Goal: Answer question/provide support: Answer question/provide support

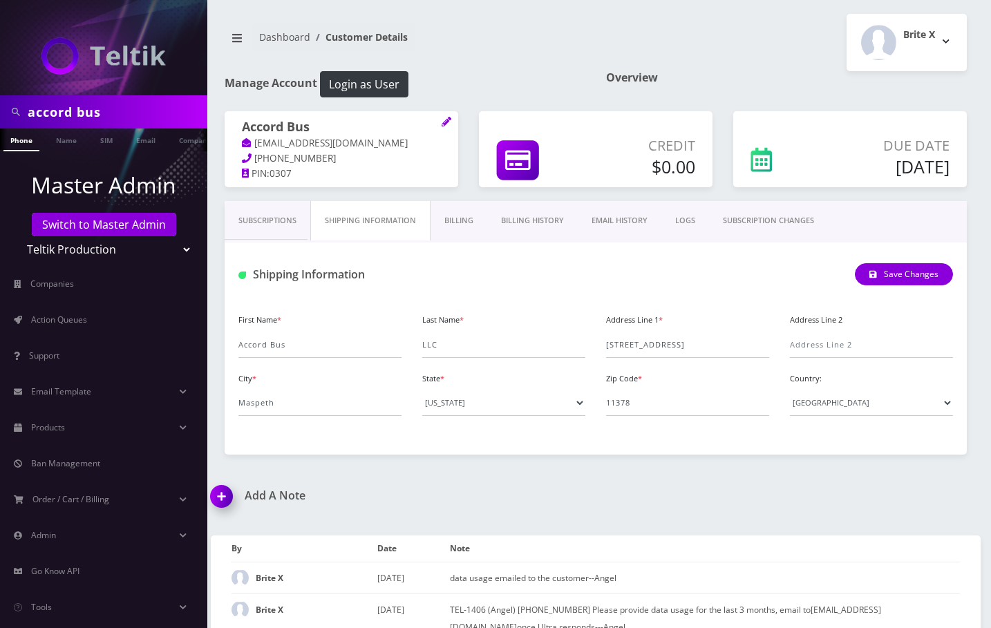
scroll to position [184, 0]
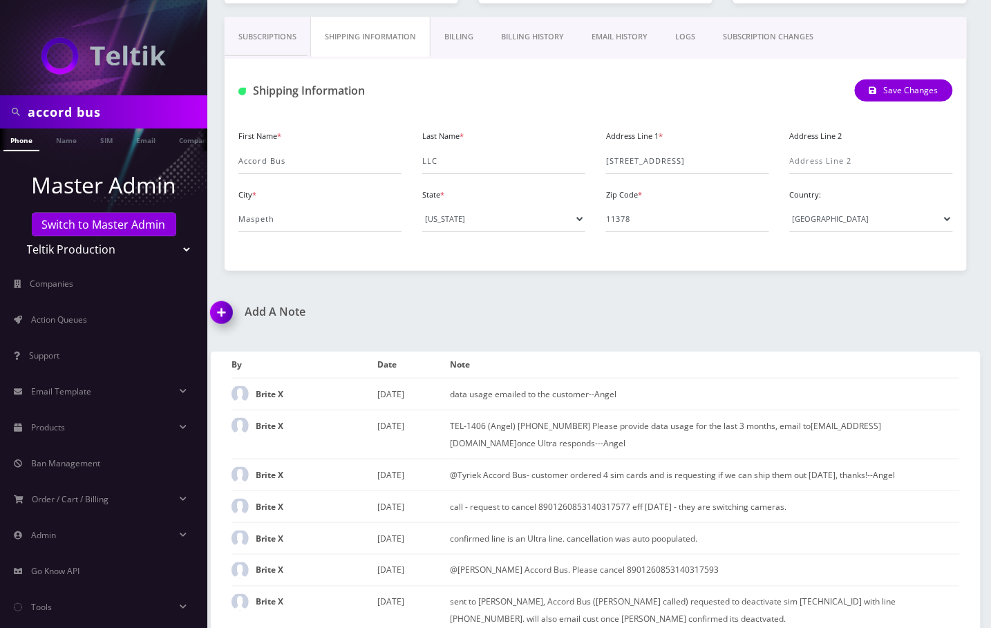
click at [79, 113] on input "accord bus" at bounding box center [116, 112] width 176 height 26
drag, startPoint x: 0, startPoint y: 0, endPoint x: 79, endPoint y: 113, distance: 138.0
click at [79, 113] on input "accord bus" at bounding box center [116, 112] width 176 height 26
click at [85, 111] on input "[PHONE_NUMBER]" at bounding box center [116, 112] width 176 height 26
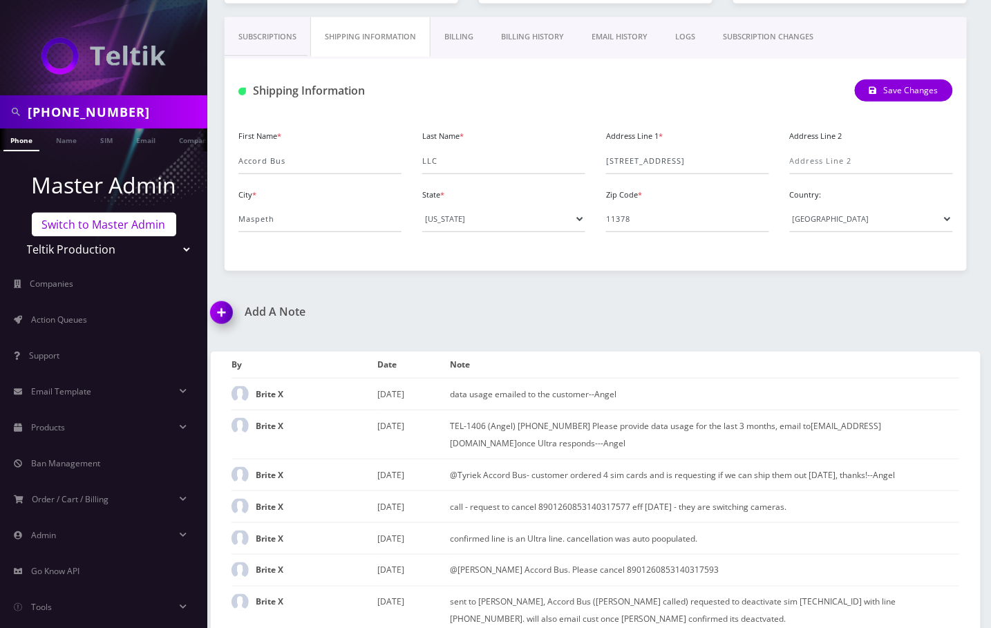
type input "[PHONE_NUMBER]"
click at [94, 233] on link "Switch to Master Admin" at bounding box center [104, 224] width 144 height 23
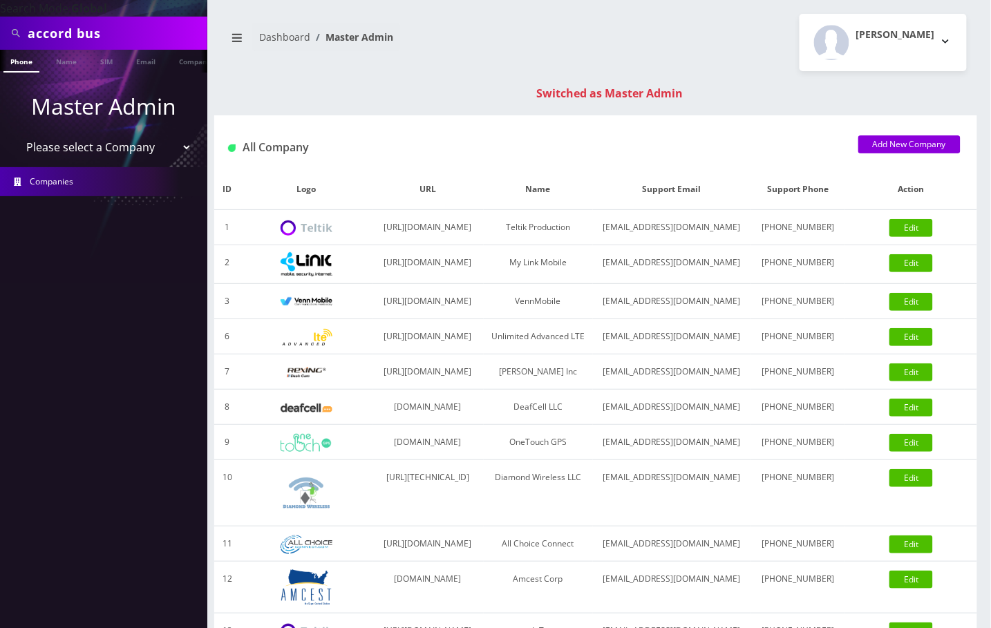
click at [65, 42] on input "accord bus" at bounding box center [116, 33] width 176 height 26
paste input "[PHONE_NUMBER]"
click at [83, 32] on input "[PHONE_NUMBER]" at bounding box center [116, 33] width 176 height 26
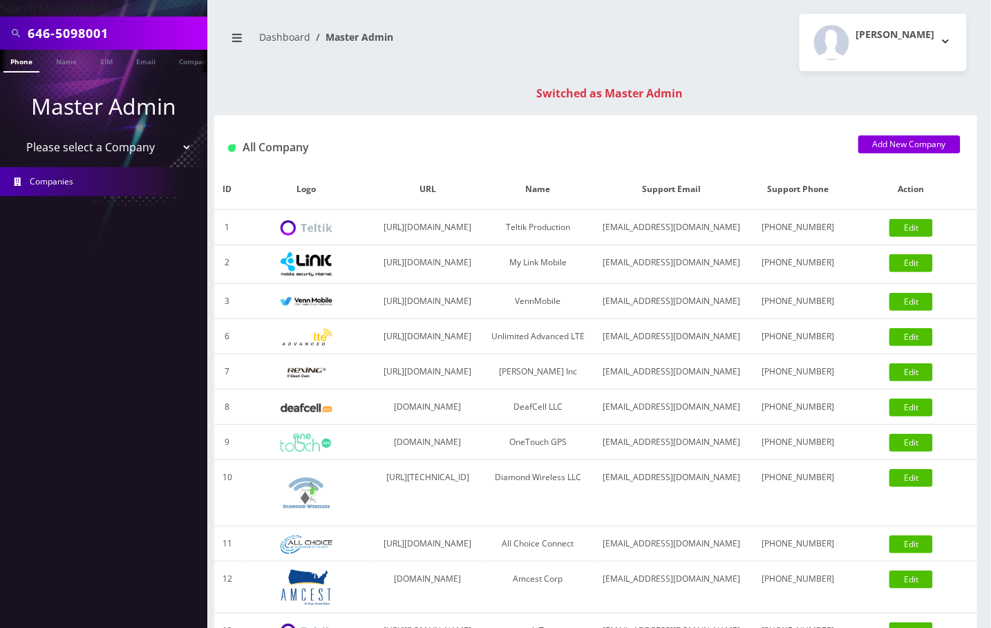
click at [53, 34] on input "646-5098001" at bounding box center [116, 33] width 176 height 26
click at [66, 30] on input "6465098001" at bounding box center [116, 33] width 176 height 26
type input "6465098001"
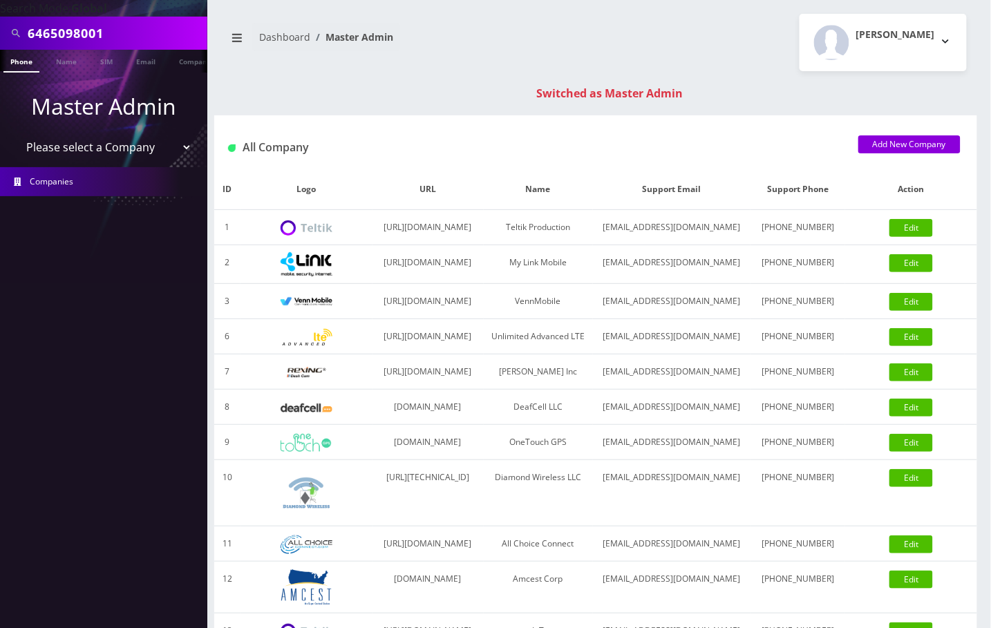
click at [12, 64] on li at bounding box center [7, 64] width 14 height 35
click at [26, 64] on link "Phone" at bounding box center [21, 61] width 36 height 23
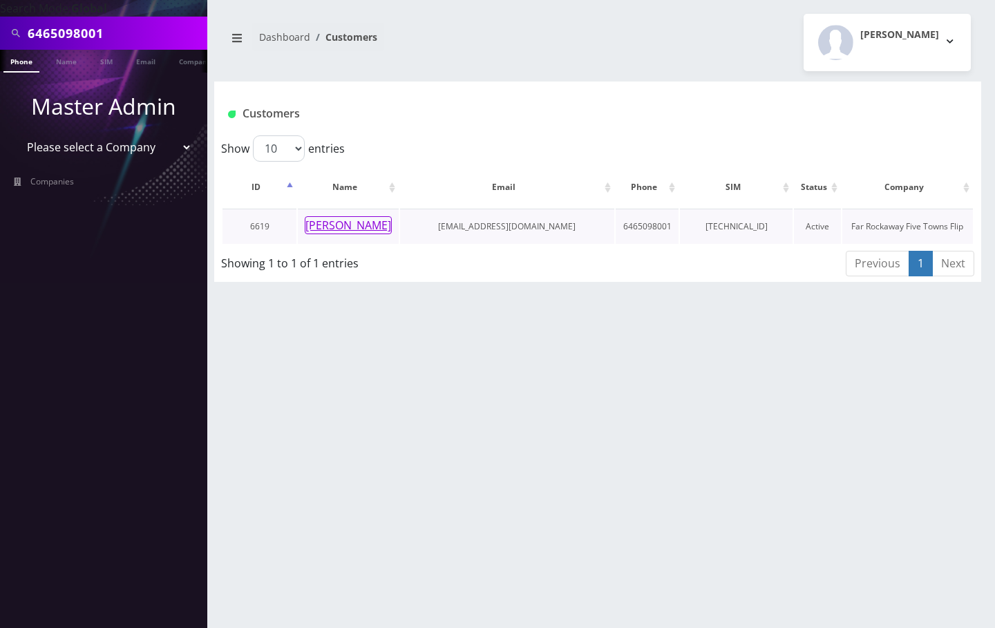
click at [345, 227] on button "esther schwartz" at bounding box center [348, 225] width 87 height 18
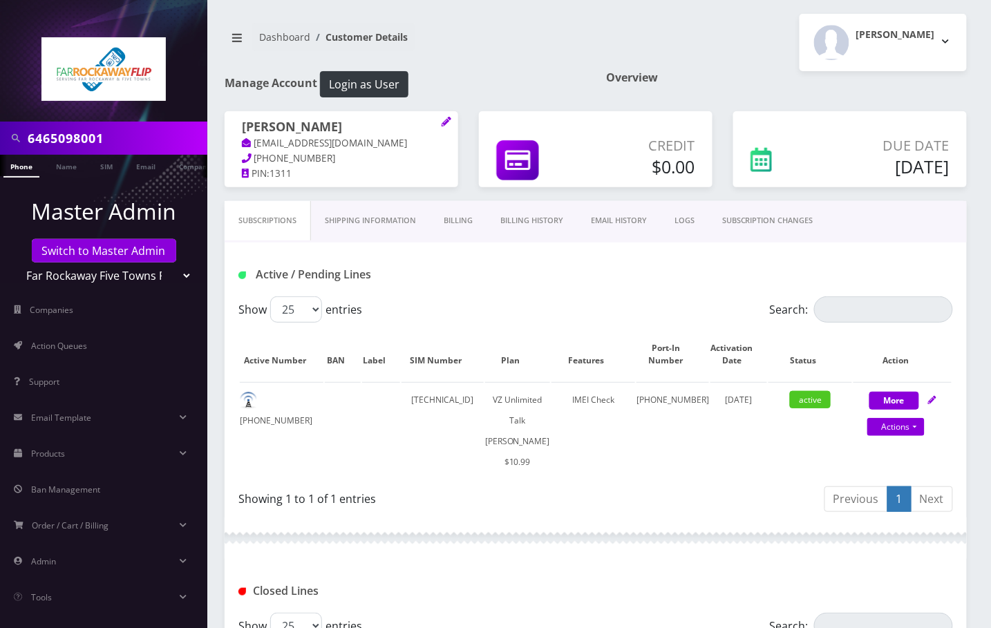
click at [509, 225] on link "Billing History" at bounding box center [532, 220] width 91 height 39
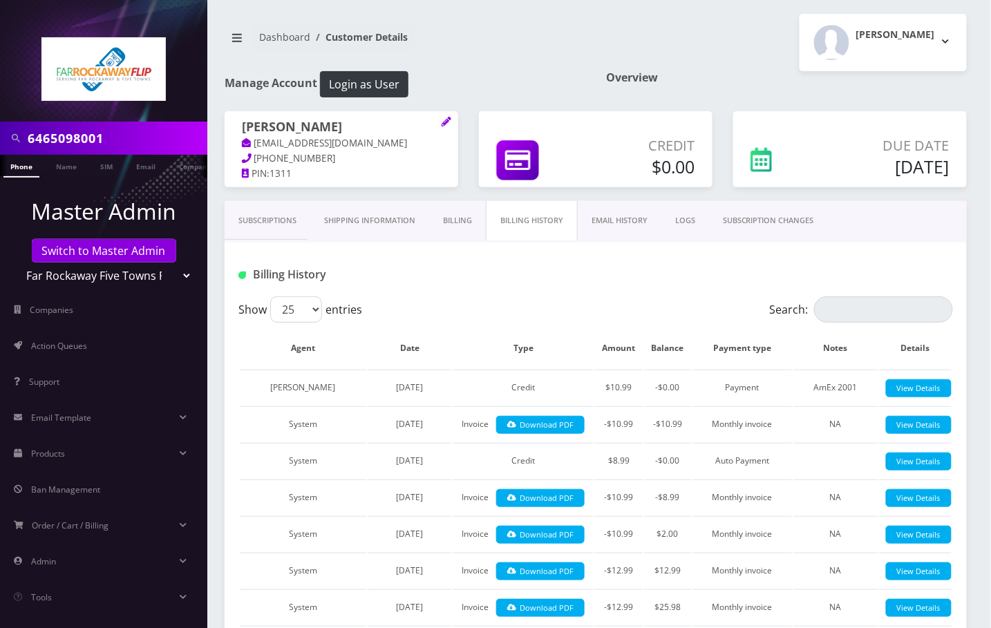
click at [269, 231] on link "Subscriptions" at bounding box center [268, 220] width 86 height 39
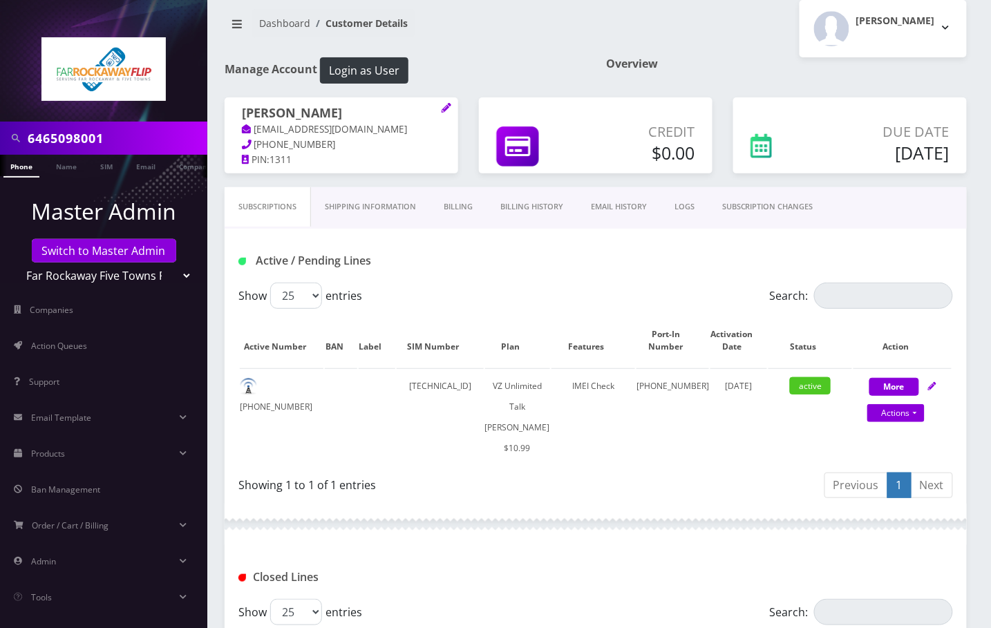
scroll to position [535, 0]
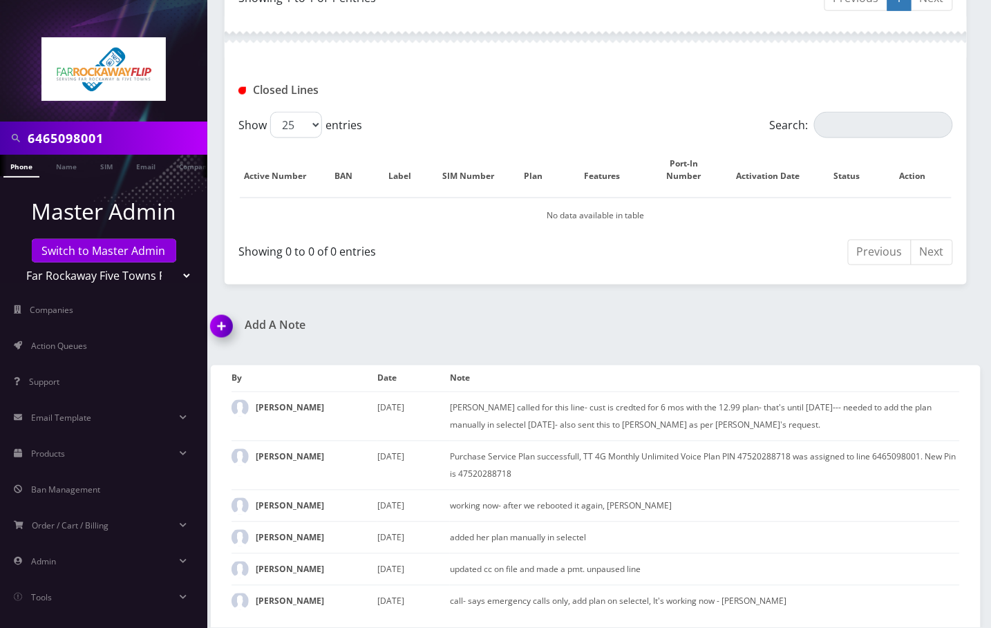
click at [223, 314] on img at bounding box center [224, 331] width 41 height 41
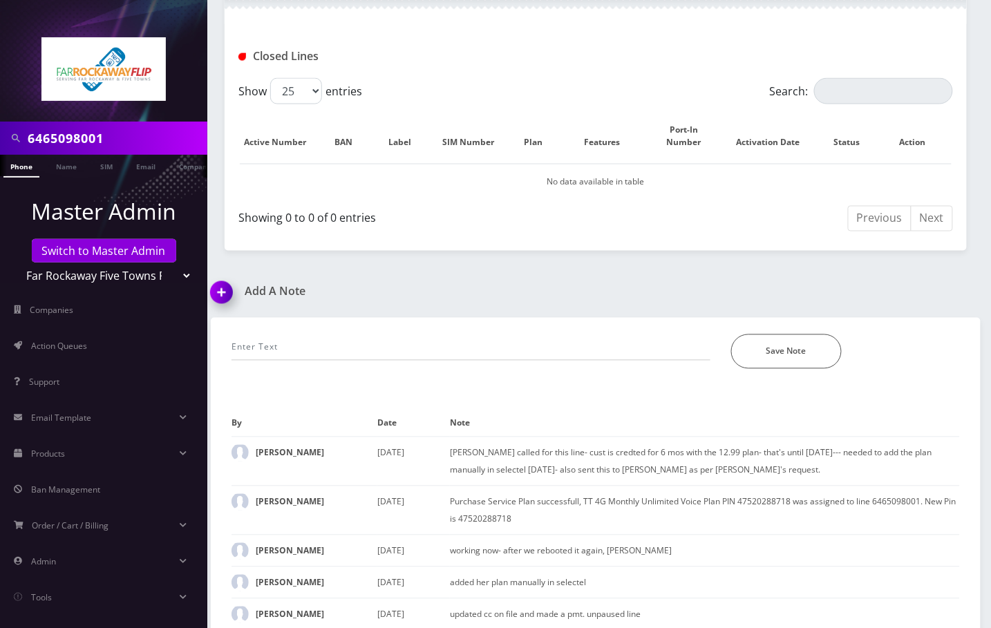
scroll to position [614, 0]
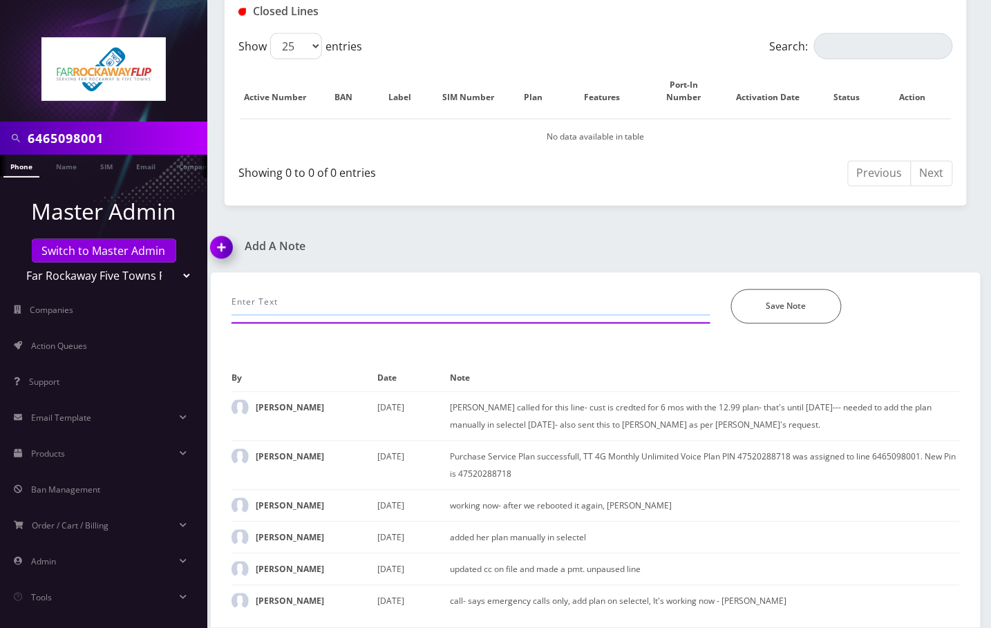
click at [318, 290] on input "text" at bounding box center [471, 303] width 479 height 26
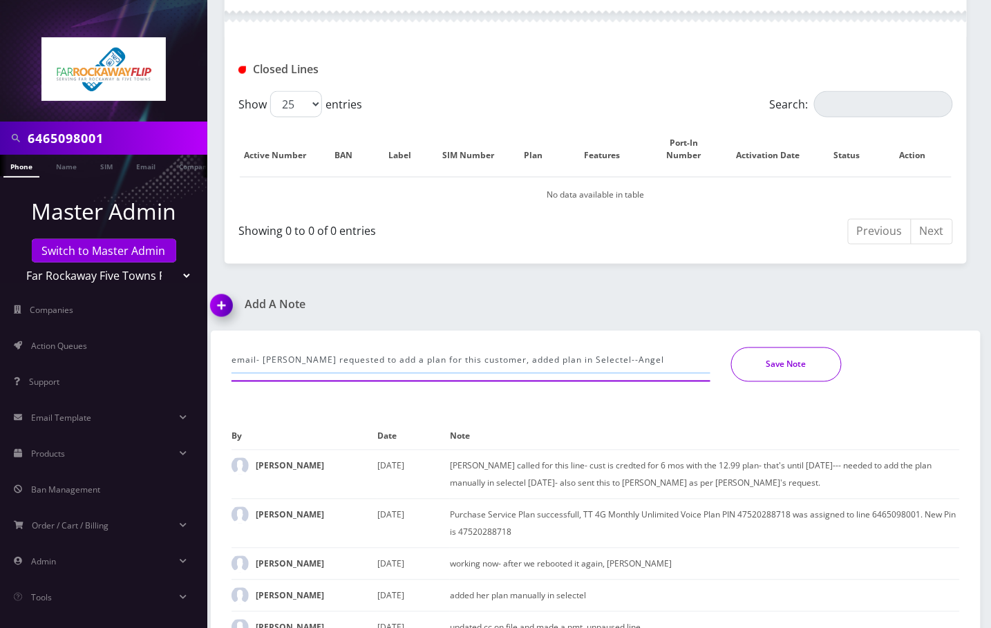
type input "email- Tzvi requested to add a plan for this customer, added plan in Selectel--…"
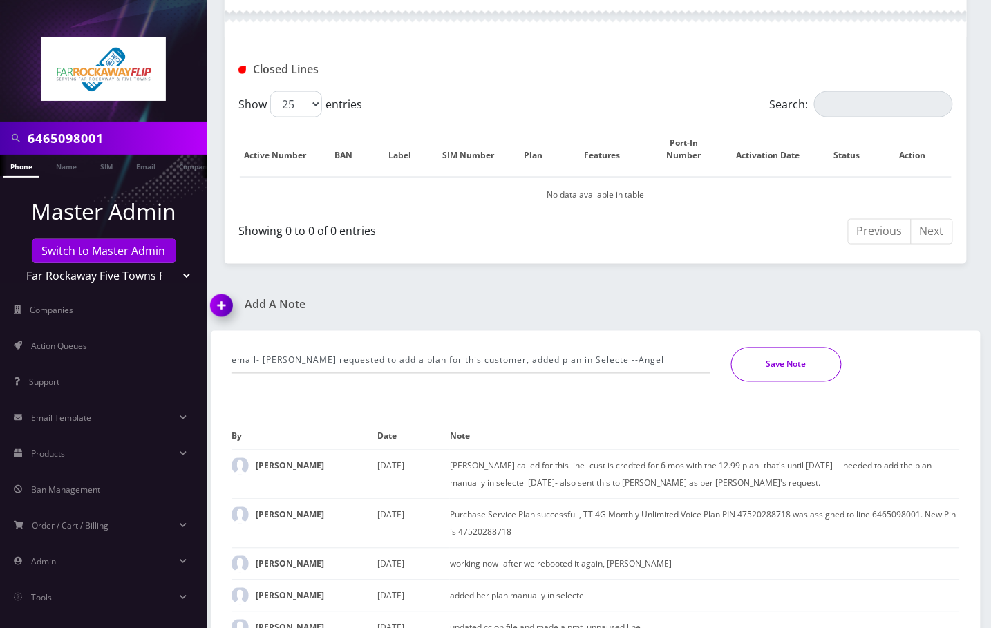
click at [778, 382] on button "Save Note" at bounding box center [786, 365] width 111 height 35
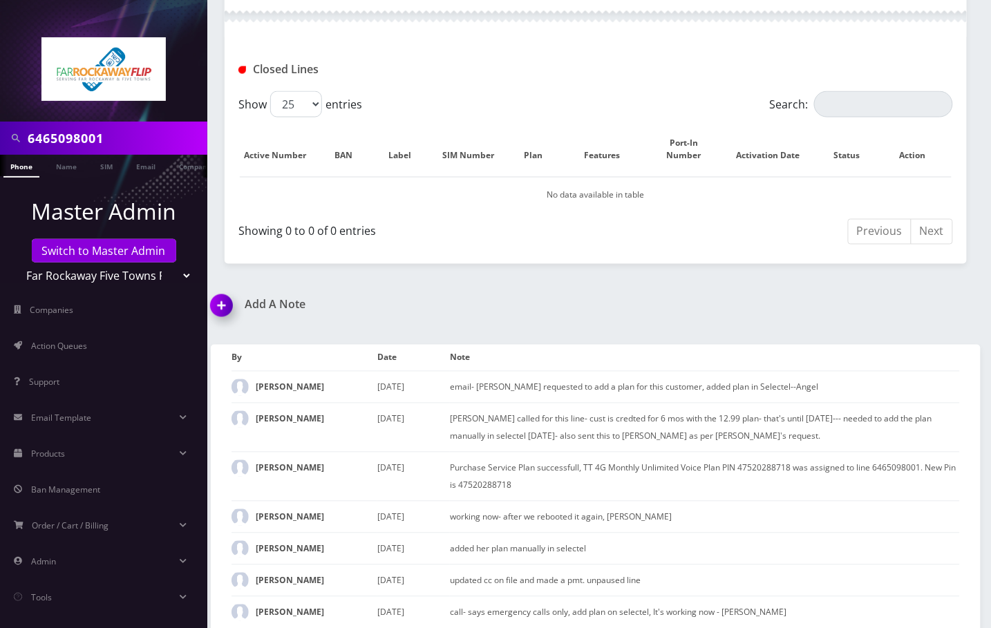
click at [958, 307] on div "6465098001 Phone Name SIM Email Company Customer Dashboard Customer Details Tzv…" at bounding box center [595, 58] width 791 height 1161
